Goal: Transaction & Acquisition: Purchase product/service

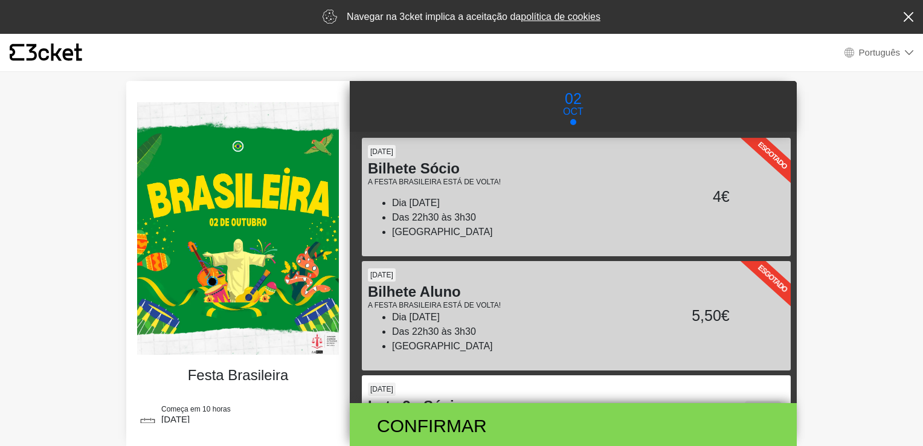
select select "pt_PT"
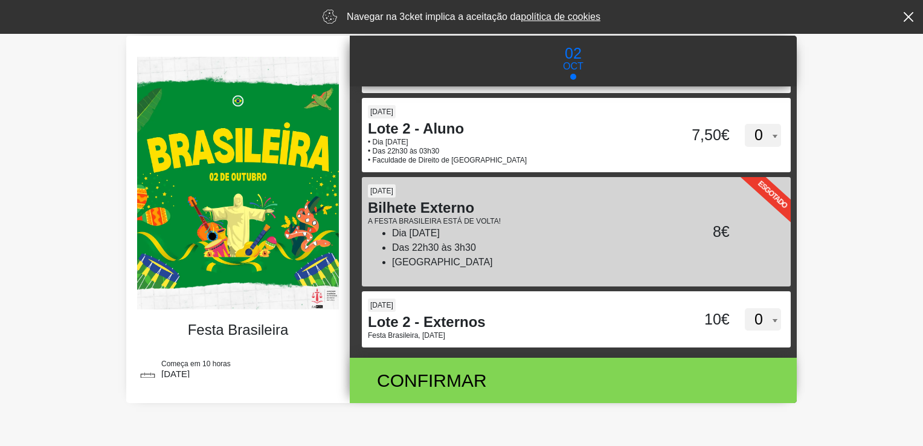
scroll to position [57, 0]
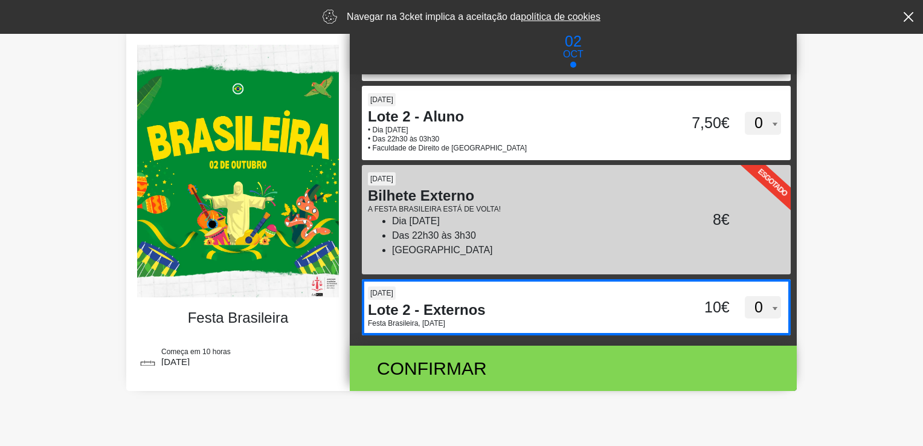
click at [755, 312] on select "0 1 2 3 4 5 6 7 8 9 10" at bounding box center [763, 307] width 36 height 23
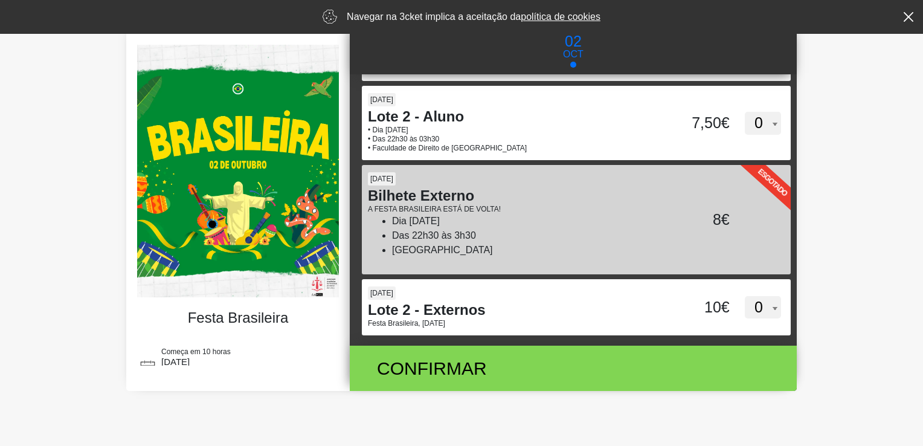
select select "1"
click at [745, 296] on select "0 1 2 3 4 5 6 7 8 9 10" at bounding box center [763, 307] width 36 height 23
click at [752, 380] on div "Confirmar 10€" at bounding box center [569, 368] width 428 height 45
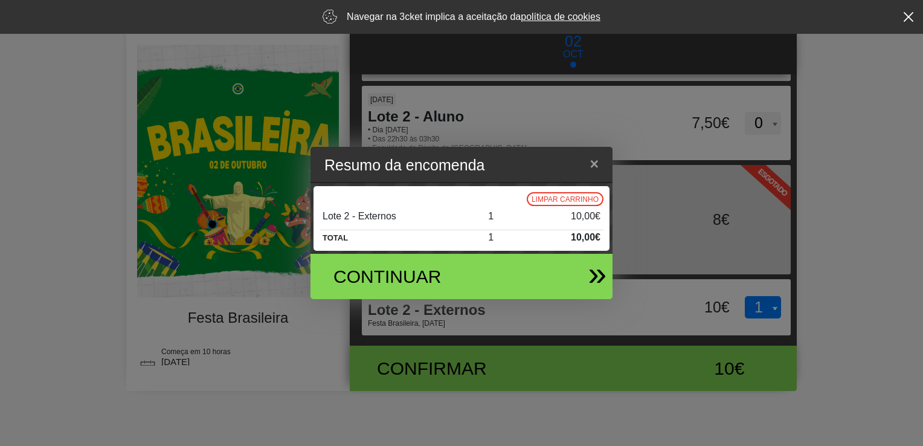
click at [568, 283] on div "Continuar" at bounding box center [456, 276] width 283 height 45
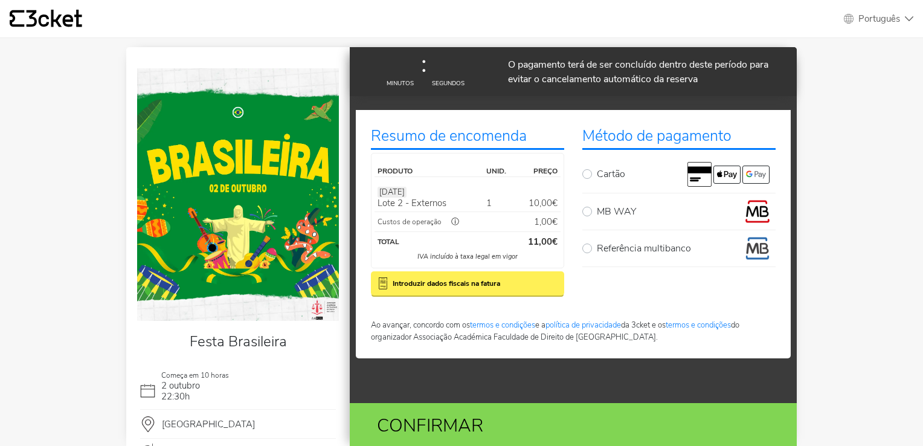
select select "pt_PT"
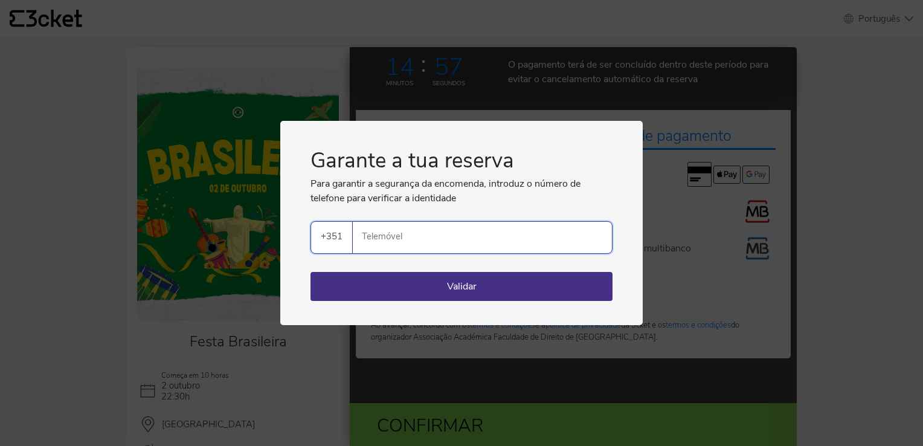
click at [569, 251] on input "Telemóvel" at bounding box center [488, 237] width 250 height 31
type input "933654570"
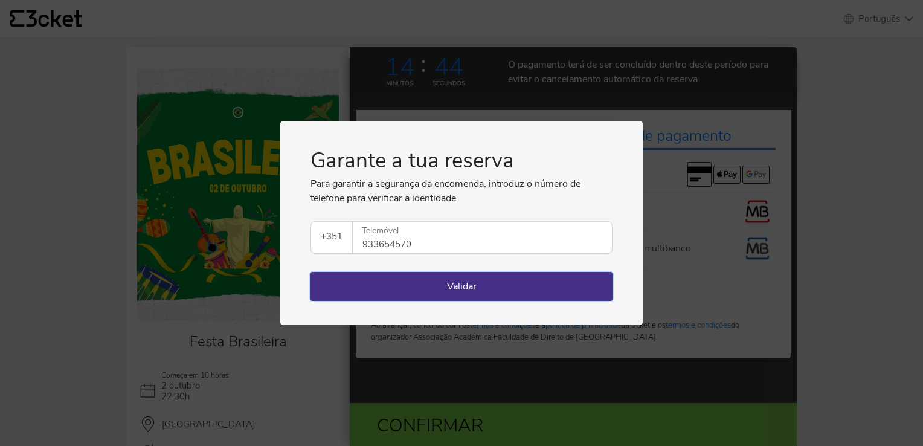
click at [590, 285] on button "Validar" at bounding box center [462, 286] width 302 height 29
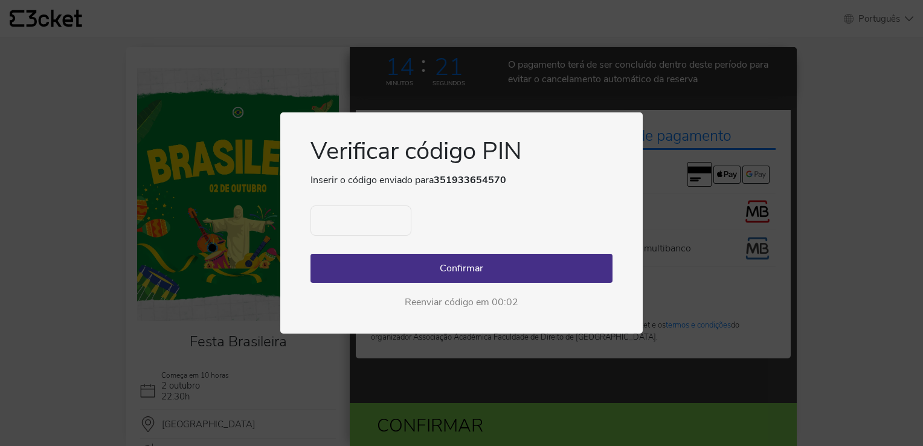
click at [319, 223] on input "text" at bounding box center [361, 220] width 101 height 30
click at [446, 308] on span "Reenviar código" at bounding box center [461, 301] width 69 height 13
click at [326, 224] on input "text" at bounding box center [361, 220] width 101 height 30
type input "5392"
click at [353, 269] on button "Confirmar" at bounding box center [462, 268] width 302 height 29
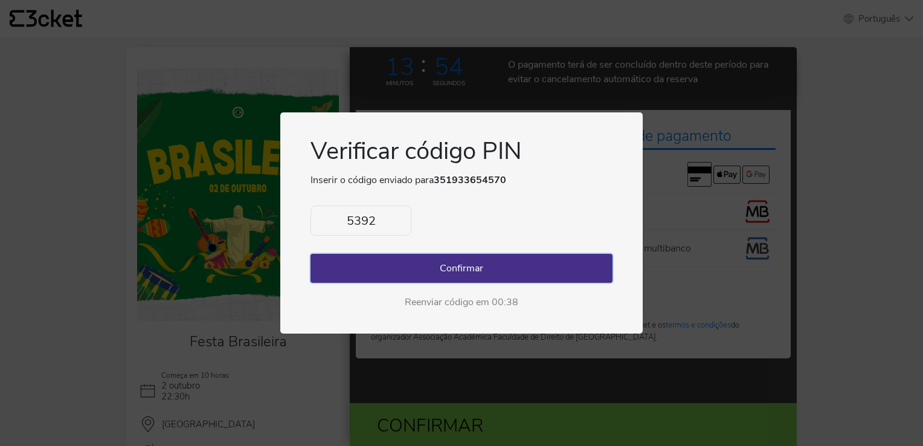
click at [372, 269] on button "Confirmar" at bounding box center [462, 268] width 302 height 29
drag, startPoint x: 375, startPoint y: 214, endPoint x: 315, endPoint y: 221, distance: 60.2
click at [315, 221] on input "5392" at bounding box center [361, 220] width 101 height 30
click at [244, 79] on div "Verificar código PIN Inserir o código enviado para 351933654570 Ocorreu um erro…" at bounding box center [461, 223] width 923 height 446
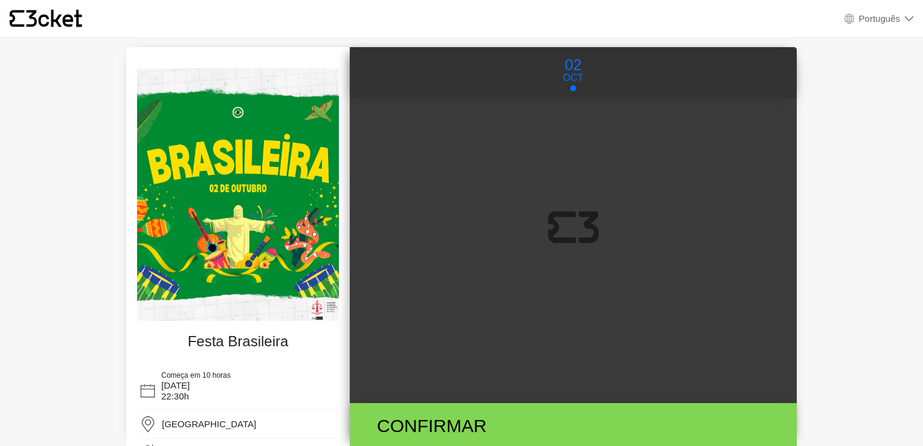
select select "pt_PT"
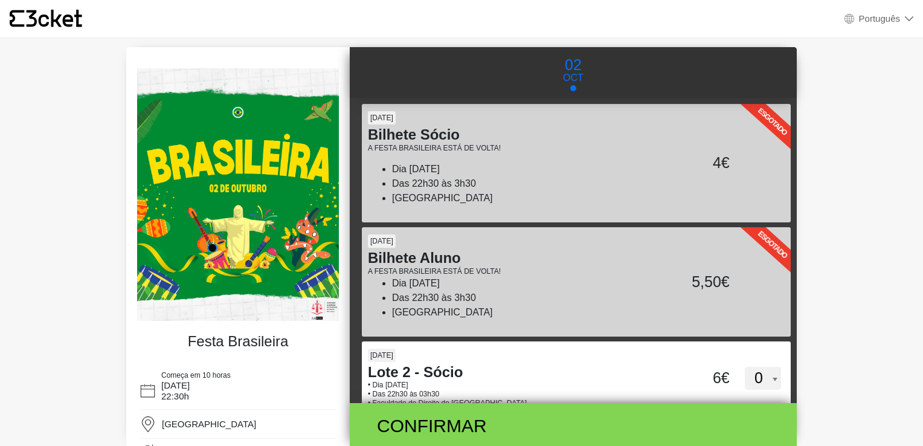
scroll to position [277, 0]
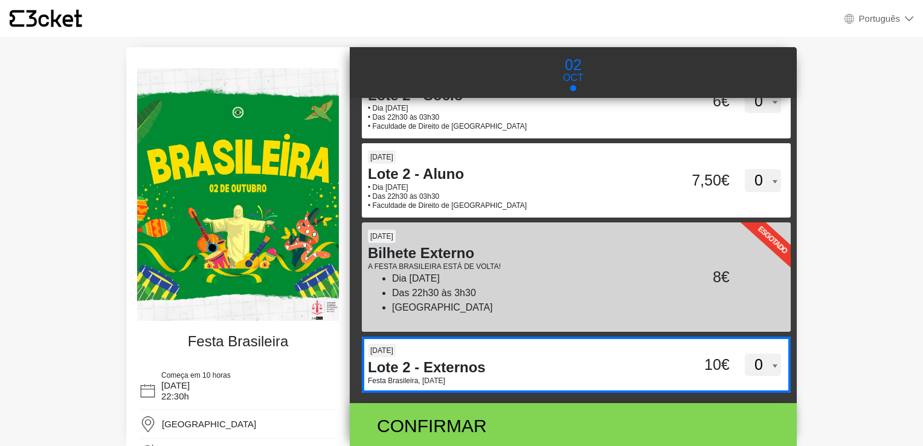
click at [749, 366] on select "0 1 2 3 4 5 6 7 8" at bounding box center [763, 364] width 36 height 23
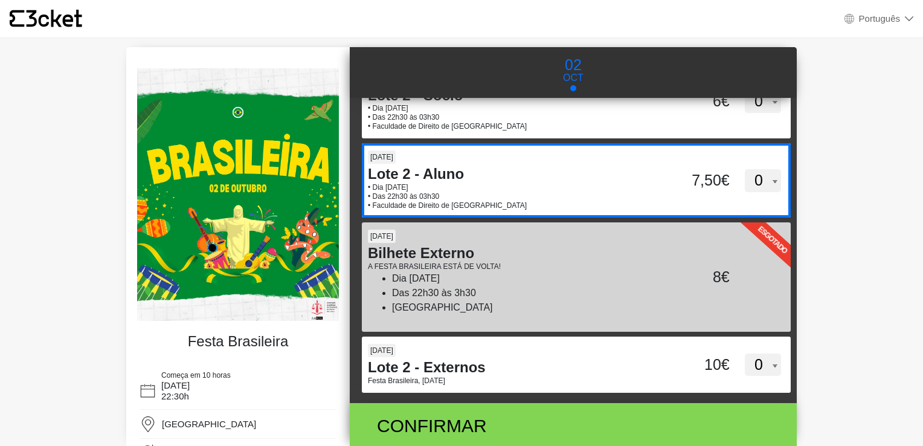
select select "1"
click at [745, 353] on select "0 1 2 3 4 5 6 7 8" at bounding box center [763, 364] width 36 height 23
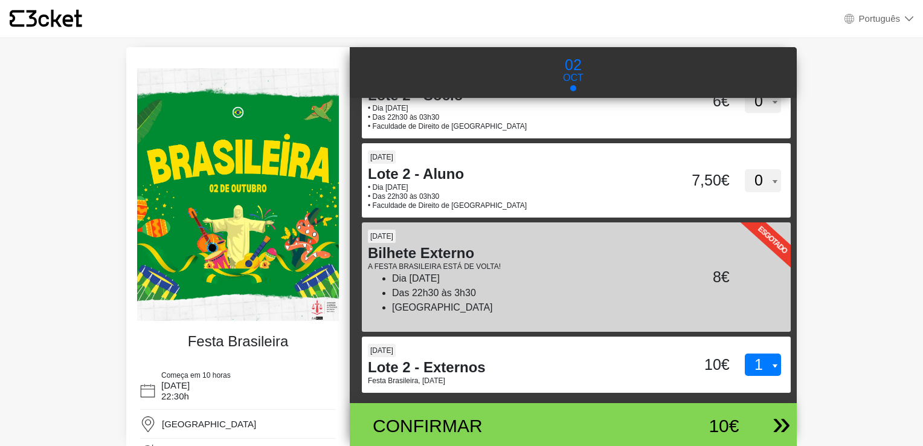
click at [500, 421] on div "Confirmar" at bounding box center [500, 425] width 273 height 27
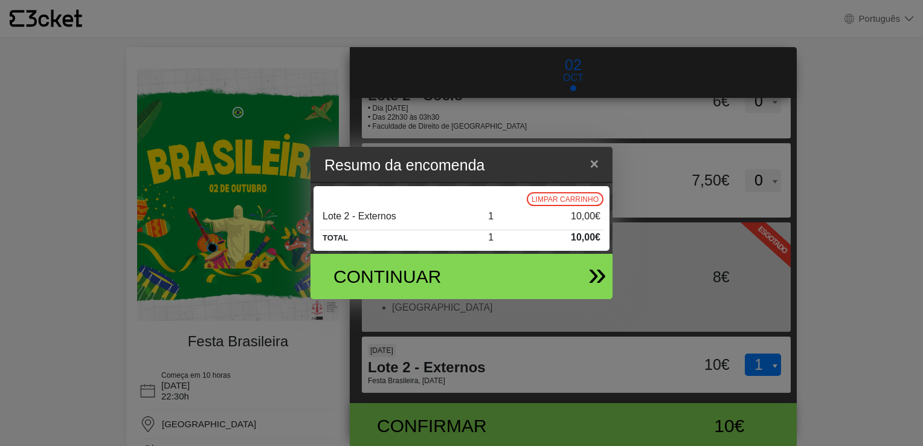
click at [476, 277] on div "Continuar" at bounding box center [412, 276] width 176 height 27
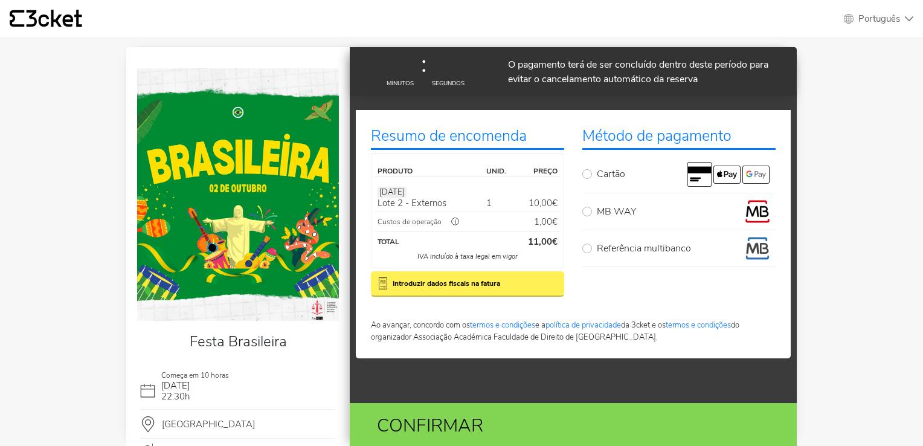
select select "pt_PT"
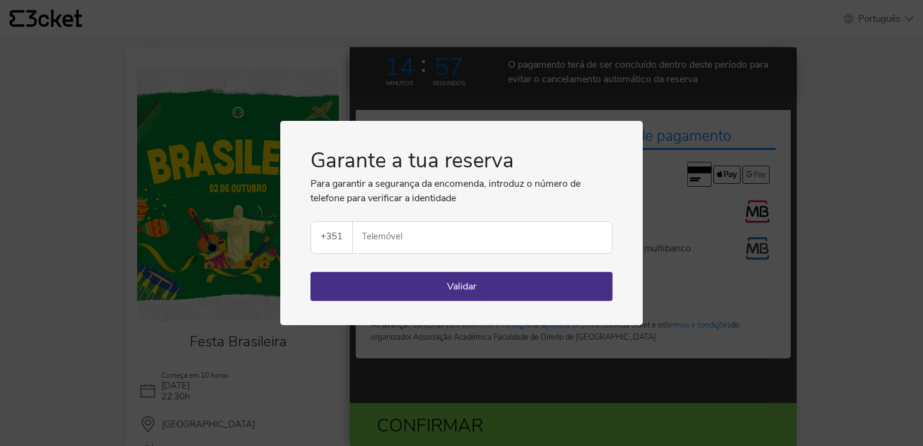
click at [468, 253] on input "Telemóvel" at bounding box center [488, 237] width 250 height 31
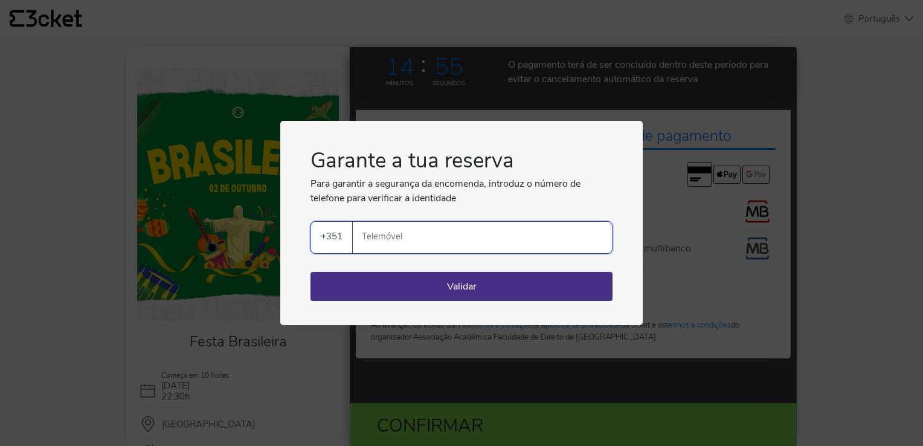
type input "933654570"
click at [435, 276] on button "Validar" at bounding box center [462, 286] width 302 height 29
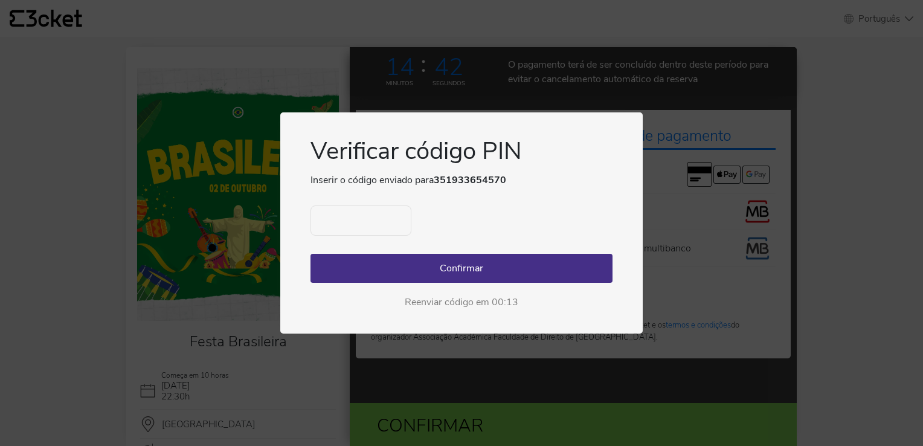
click at [346, 205] on input "text" at bounding box center [361, 220] width 101 height 30
type input "0356"
click at [352, 265] on button "Confirmar" at bounding box center [462, 268] width 302 height 29
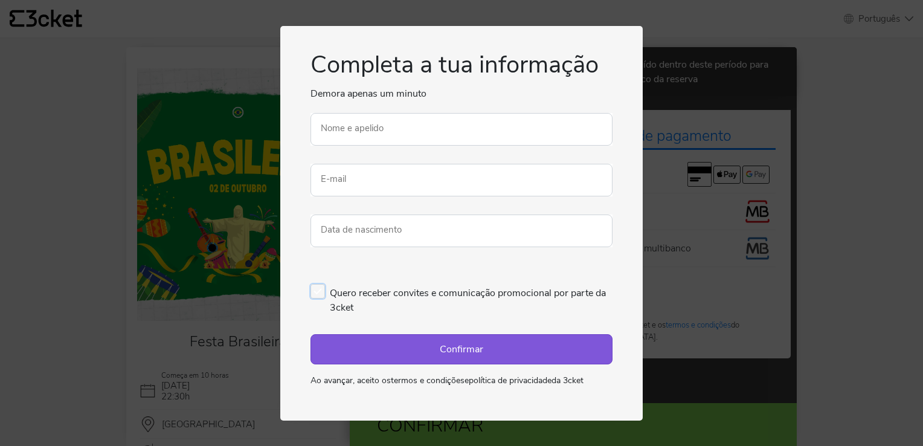
click at [321, 286] on label "Quero receber convites e comunicação promocional por parte da 3cket" at bounding box center [462, 299] width 302 height 31
click at [318, 284] on input "Quero receber convites e comunicação promocional por parte da 3cket" at bounding box center [315, 280] width 8 height 8
click at [314, 301] on label "Quero receber convites e comunicação promocional por parte da 3cket" at bounding box center [462, 299] width 302 height 31
click at [314, 284] on input "Quero receber convites e comunicação promocional por parte da 3cket" at bounding box center [315, 280] width 8 height 8
checkbox input "false"
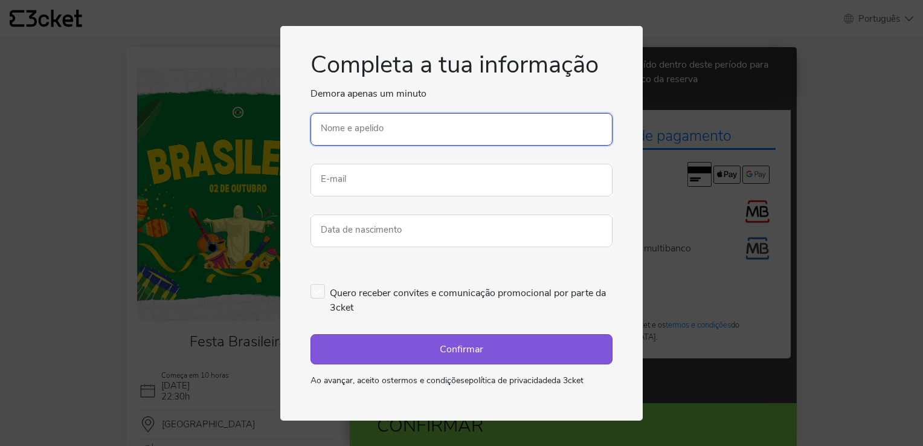
click at [515, 126] on input "Nome e apelido" at bounding box center [462, 129] width 302 height 33
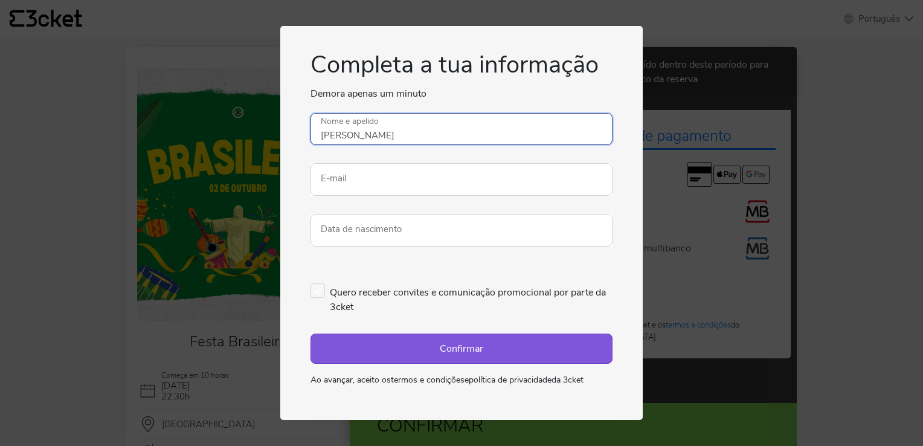
type input "Rodrigo Ferreira"
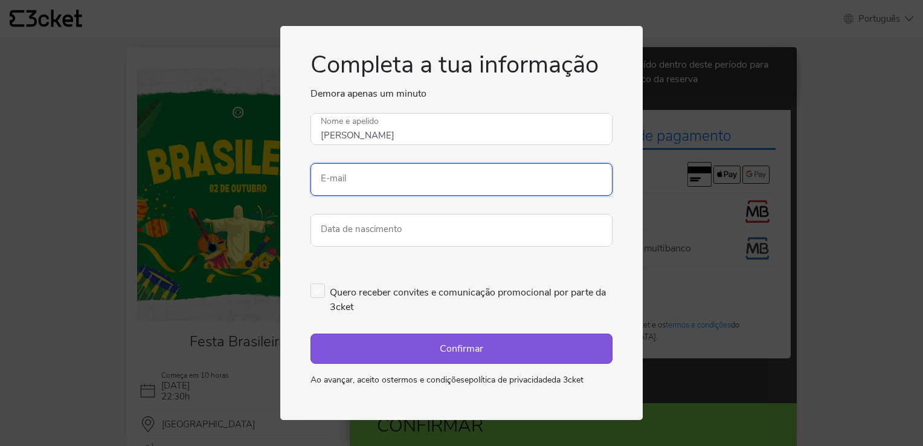
click at [469, 190] on input "E-mail" at bounding box center [462, 179] width 302 height 33
type input "rodrigo.ferreira2006@hotmail.com"
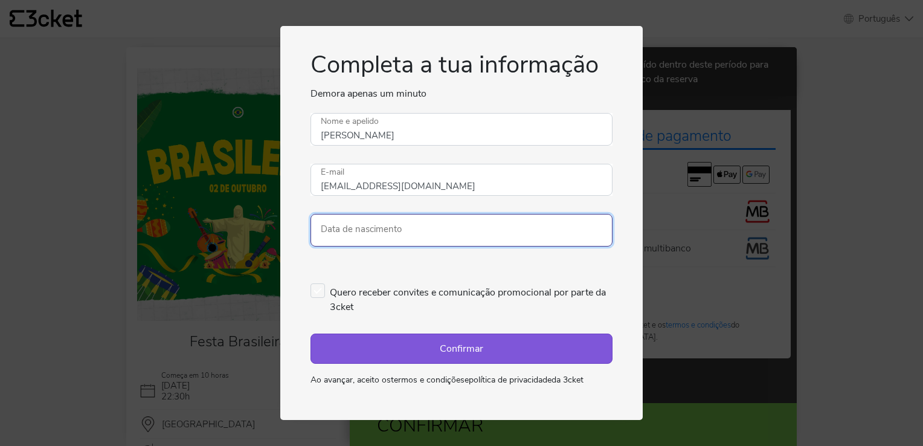
click at [454, 237] on input "Data de nascimento" at bounding box center [462, 230] width 302 height 33
type input "15/08/2006"
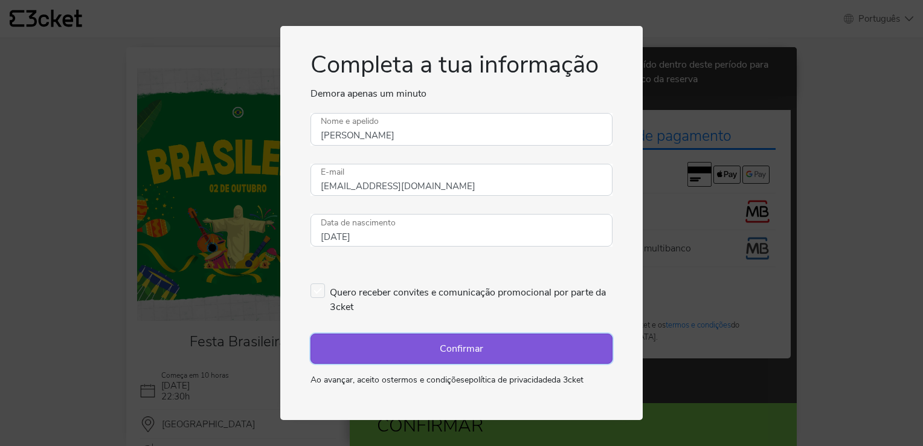
click at [465, 352] on button "Confirmar" at bounding box center [462, 349] width 302 height 30
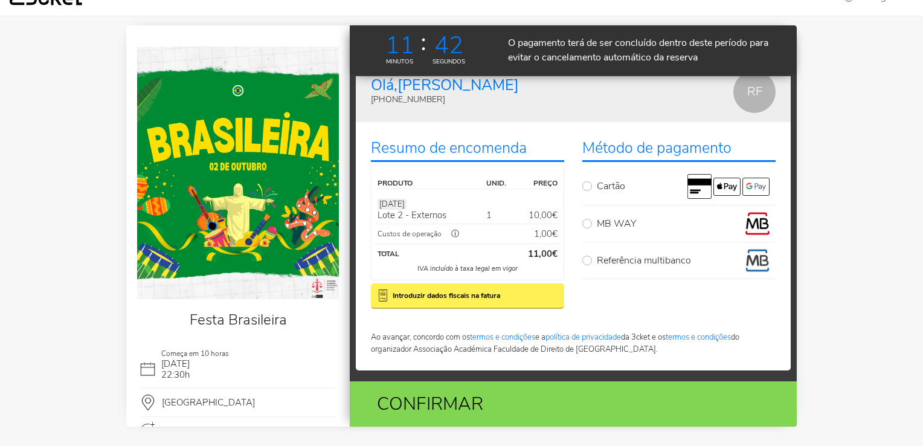
scroll to position [24, 0]
